Goal: Navigation & Orientation: Find specific page/section

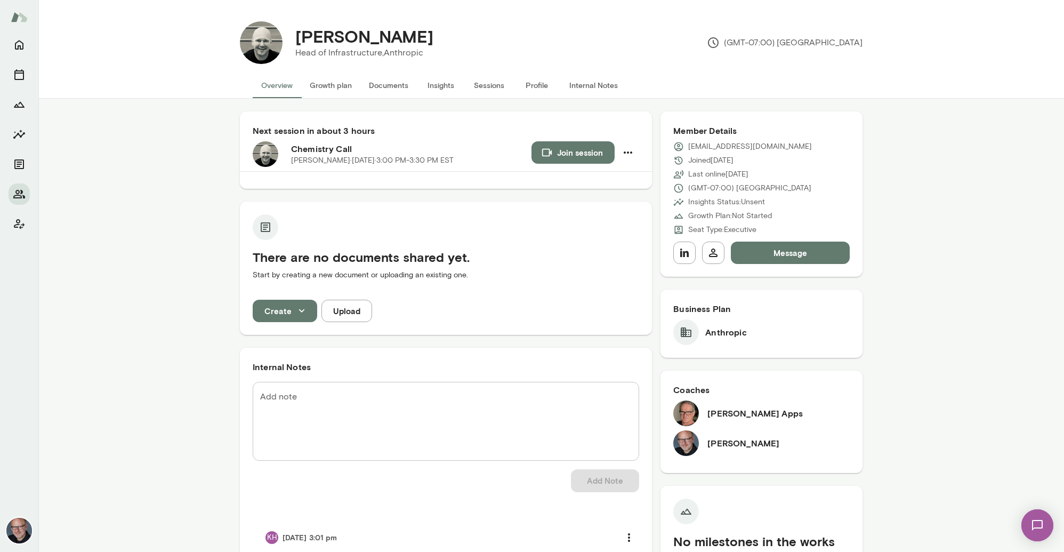
scroll to position [247, 0]
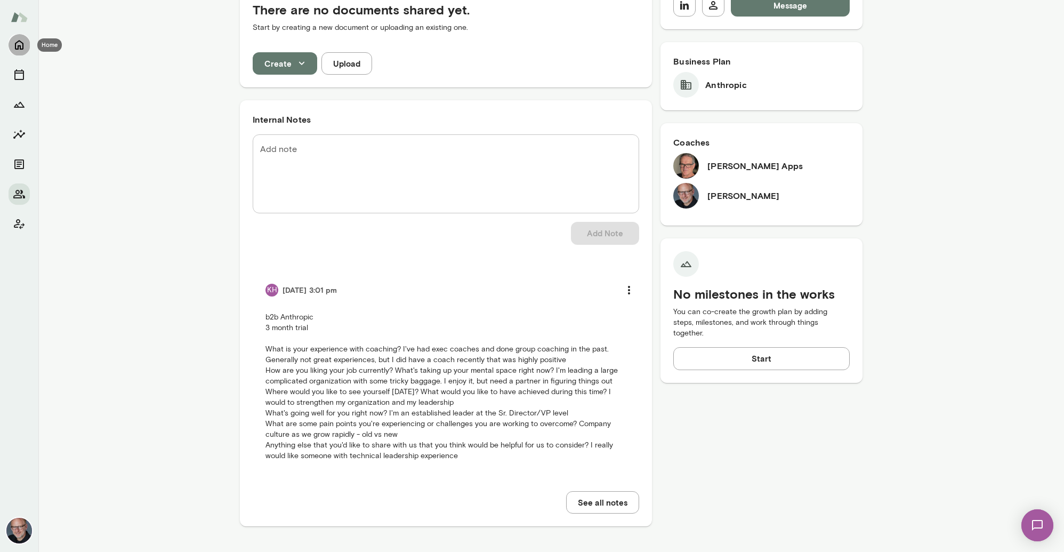
click at [20, 43] on icon "Home" at bounding box center [19, 44] width 13 height 13
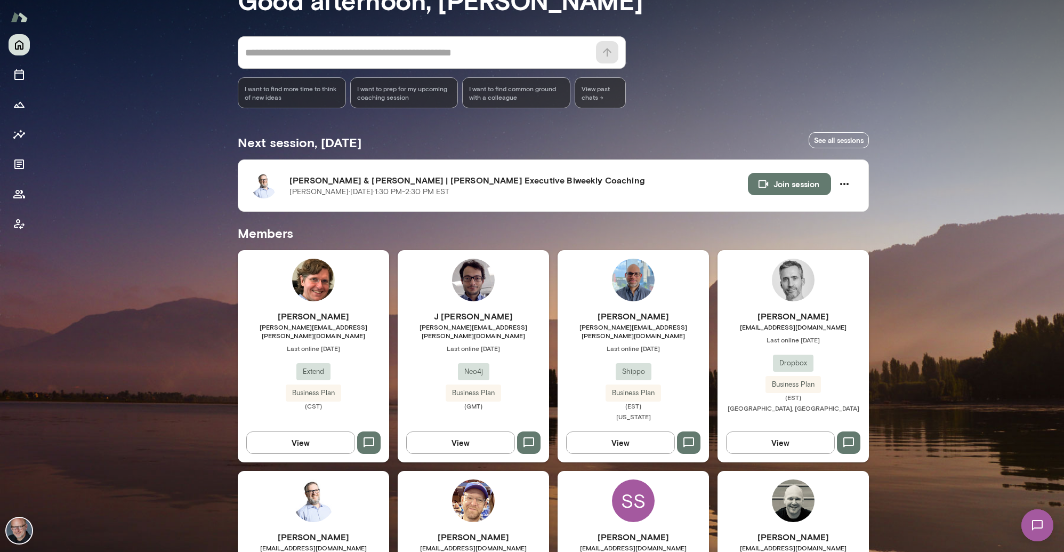
scroll to position [86, 0]
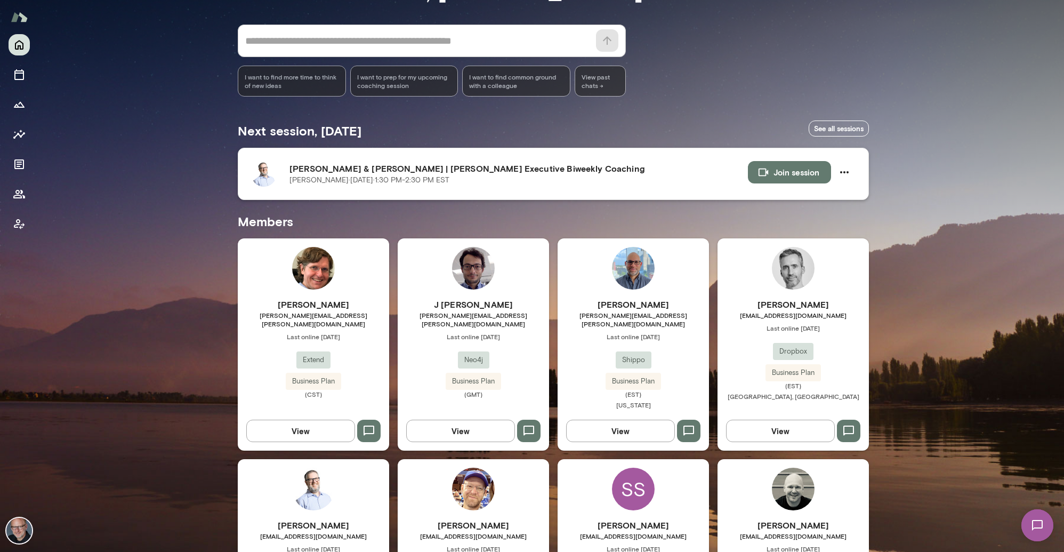
click at [801, 174] on button "Join session" at bounding box center [789, 172] width 83 height 22
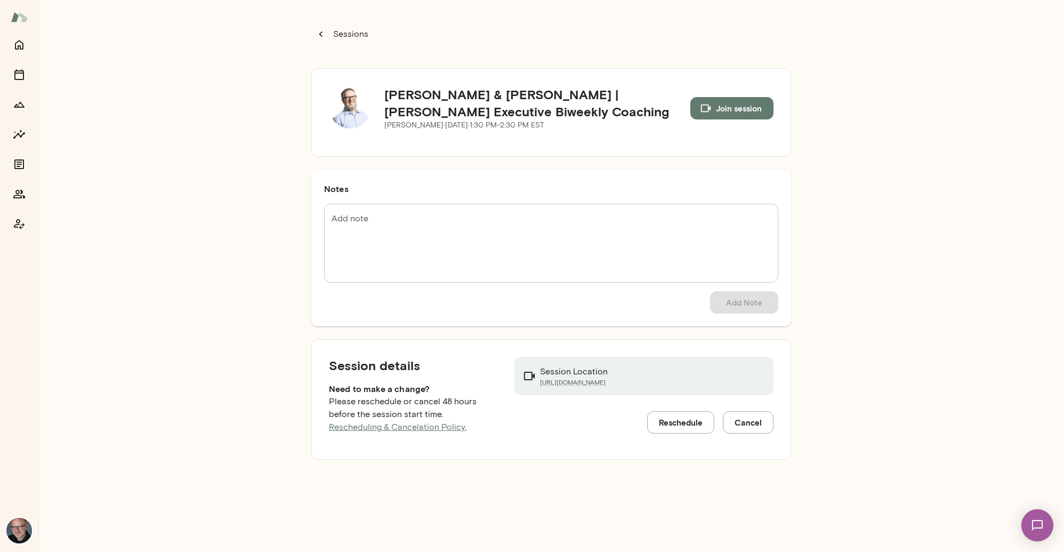
click at [321, 35] on icon "button" at bounding box center [321, 34] width 12 height 12
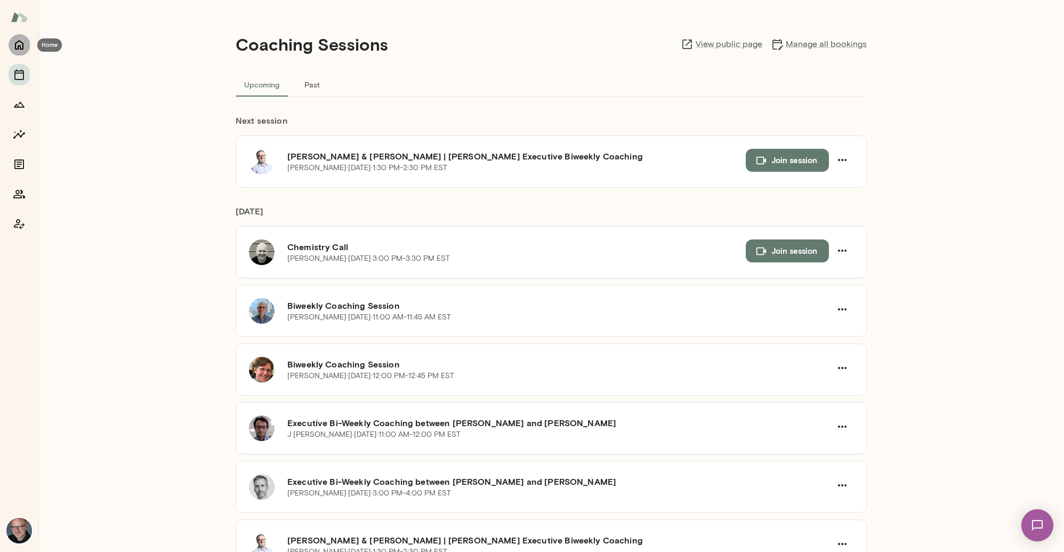
drag, startPoint x: 22, startPoint y: 43, endPoint x: 28, endPoint y: 44, distance: 6.5
click at [22, 43] on icon "Home" at bounding box center [19, 45] width 9 height 10
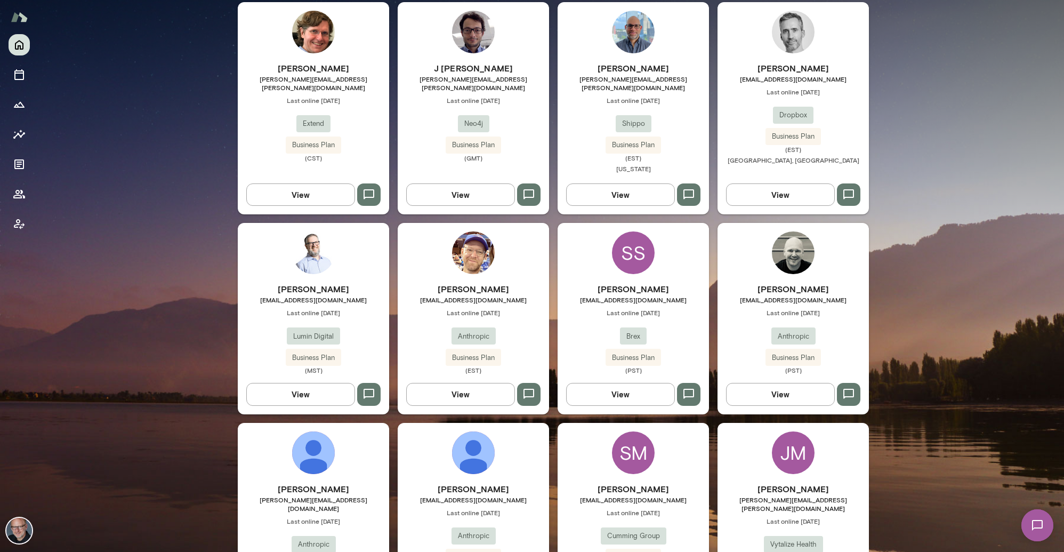
scroll to position [322, 0]
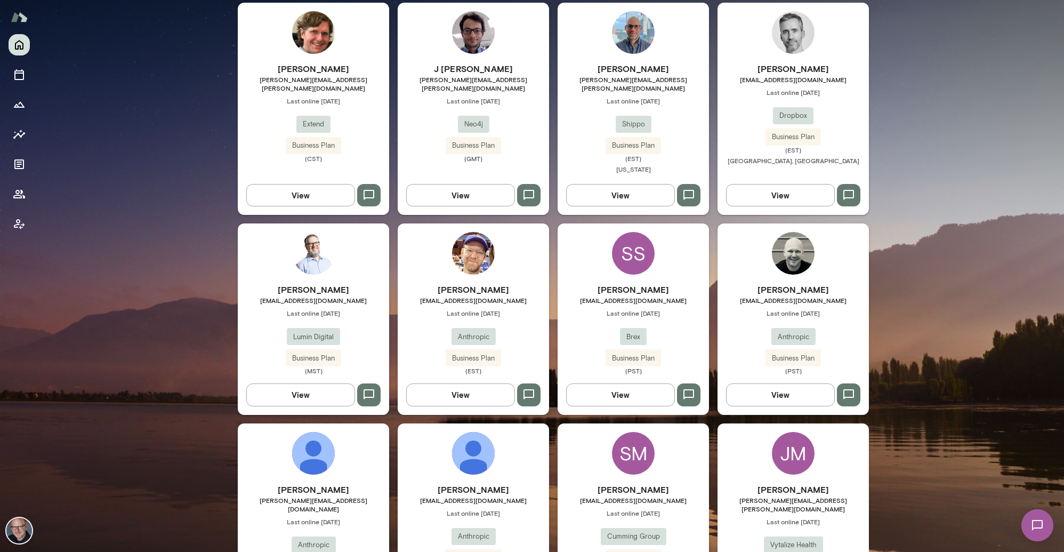
click at [338, 284] on h6 "[PERSON_NAME]" at bounding box center [313, 289] width 151 height 13
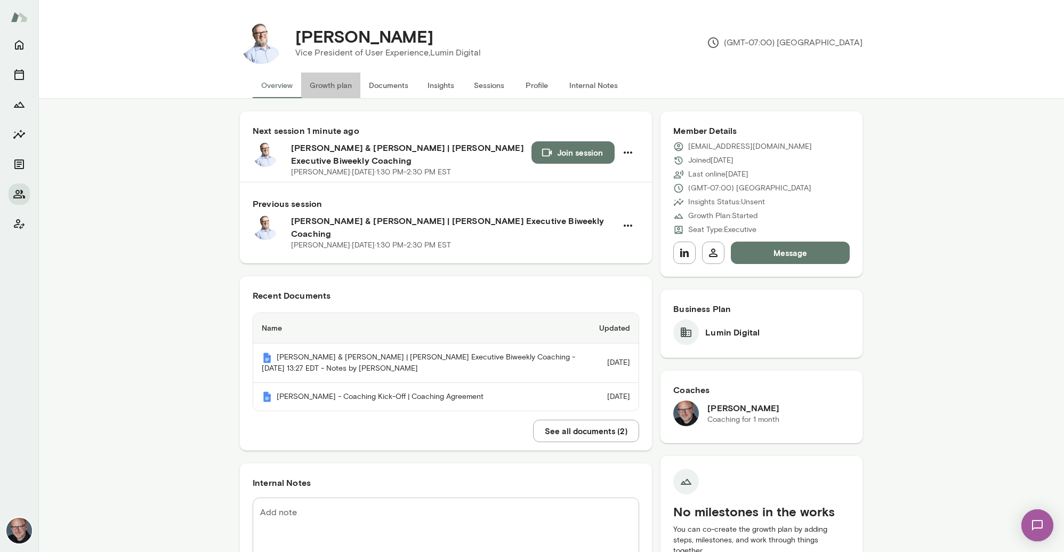
click at [339, 83] on button "Growth plan" at bounding box center [330, 85] width 59 height 26
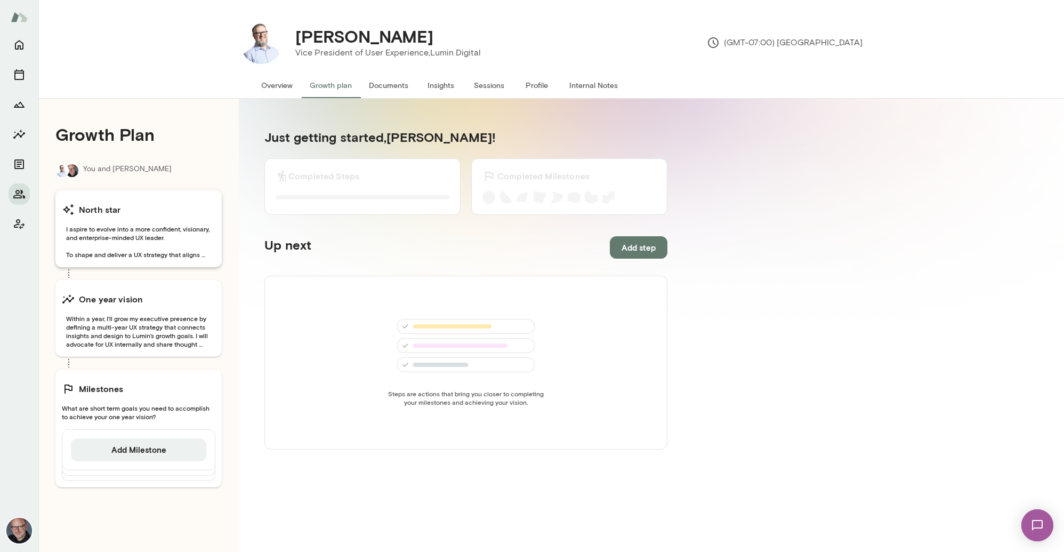
click at [151, 197] on div "North star I aspire to evolve into a more confident, visionary, and enterprise-…" at bounding box center [138, 228] width 166 height 77
